Goal: Check status: Check status

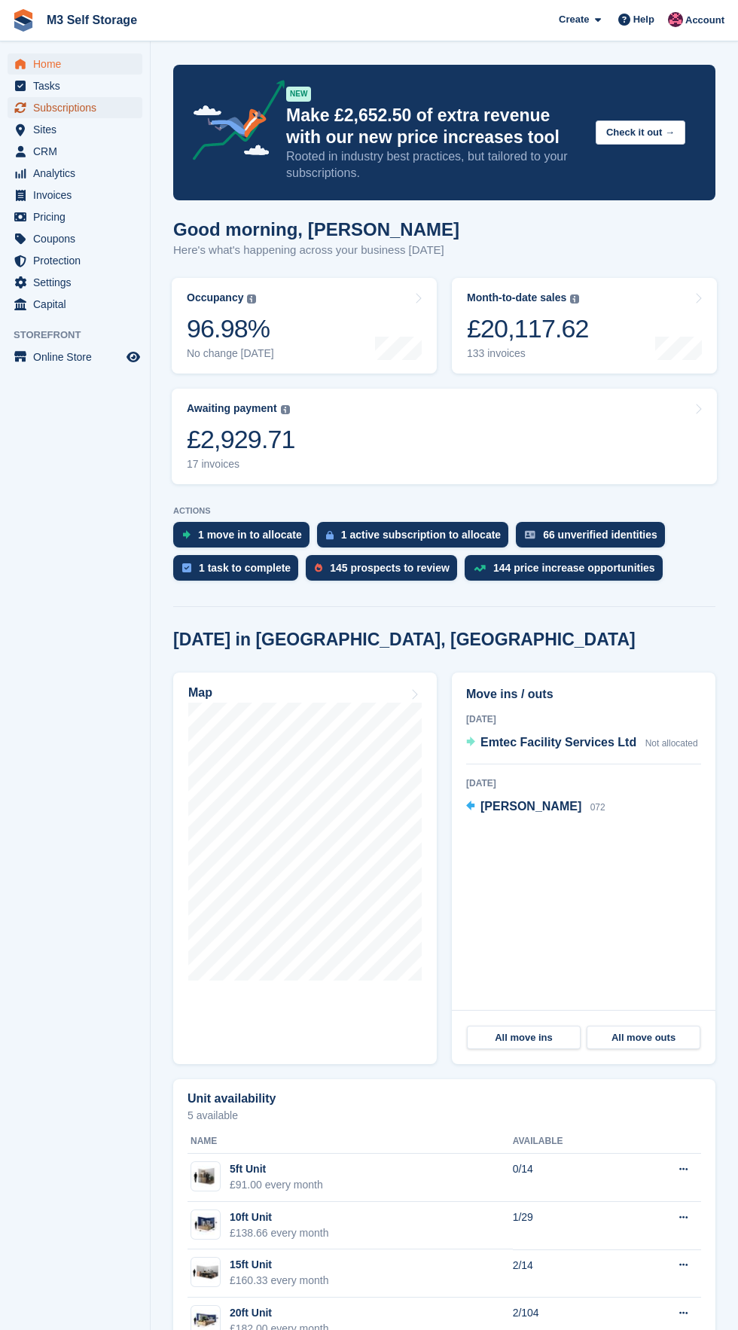
click at [114, 113] on span "Subscriptions" at bounding box center [78, 107] width 90 height 21
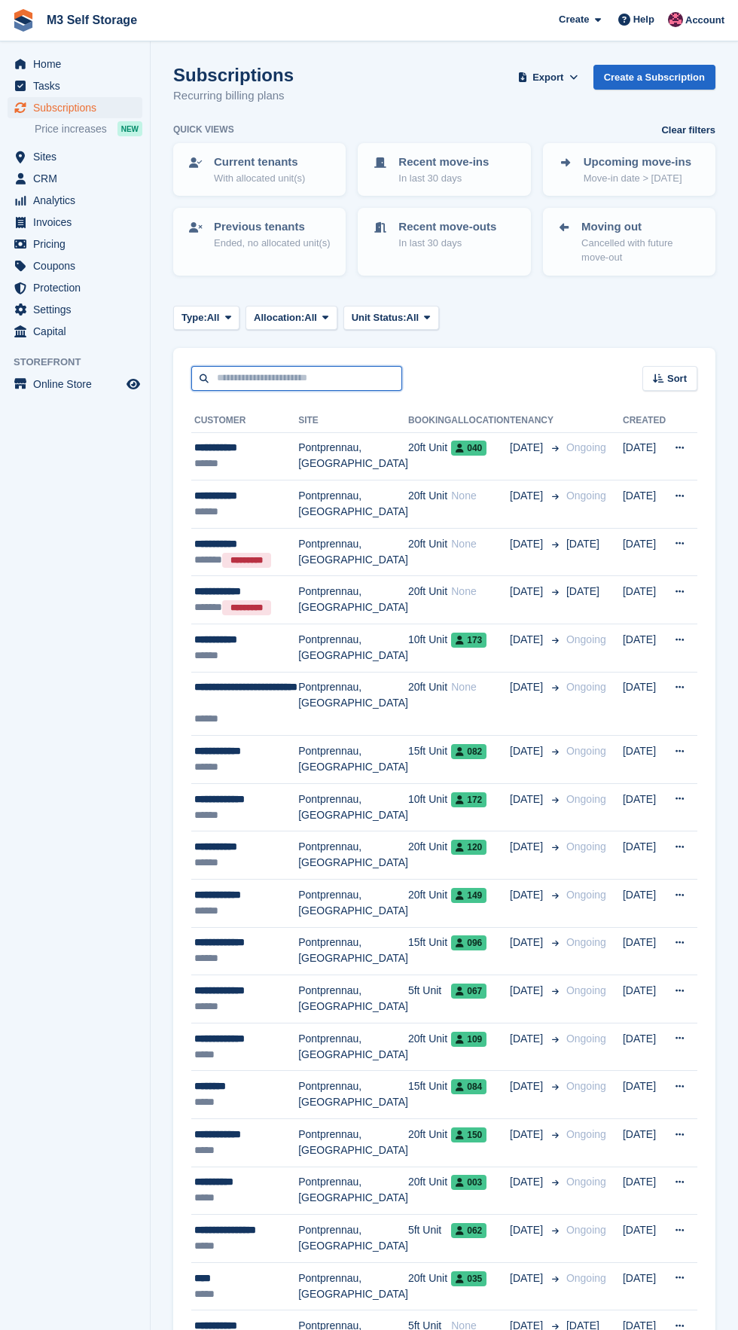
click at [349, 378] on input "text" at bounding box center [296, 378] width 211 height 25
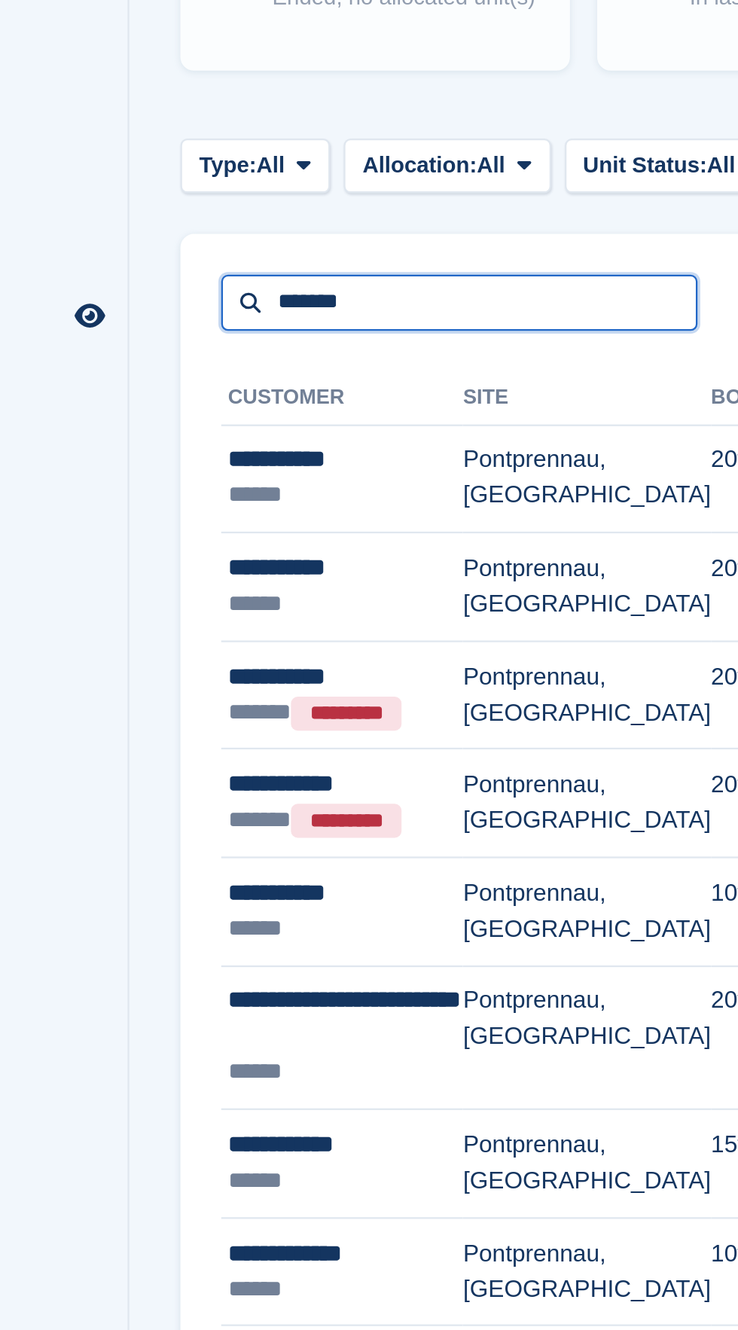
type input "*******"
